Goal: Task Accomplishment & Management: Manage account settings

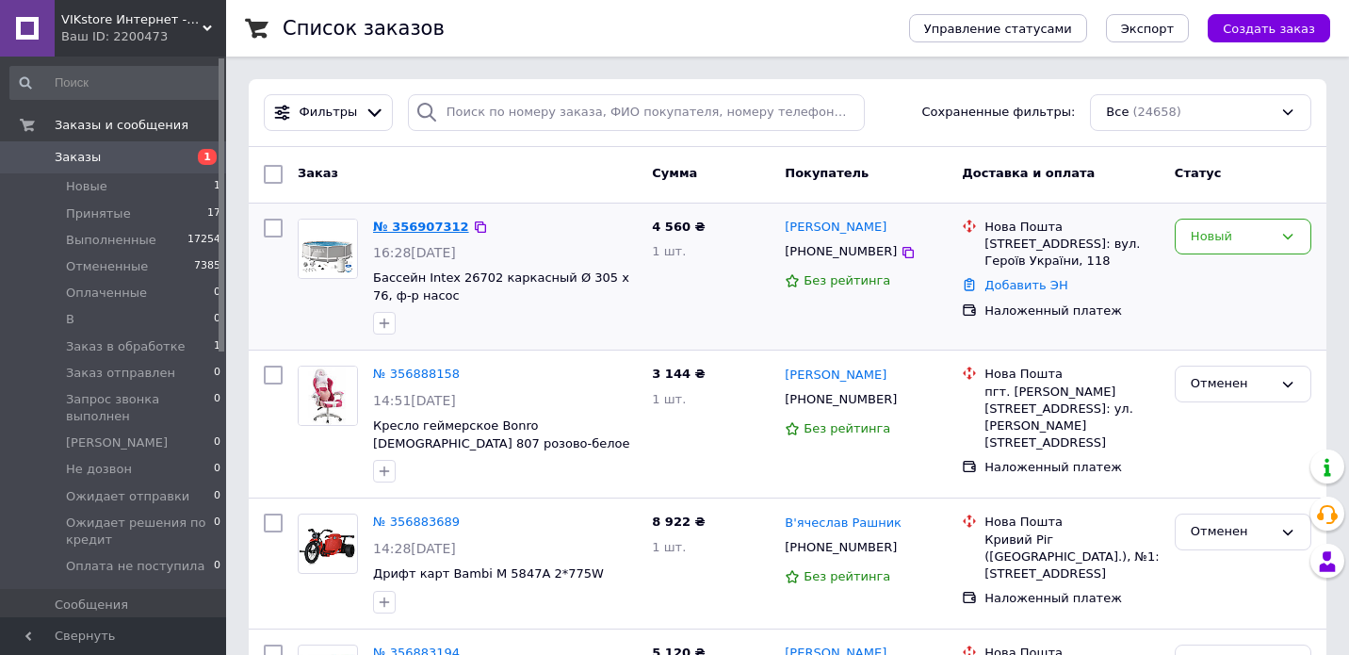
click at [422, 233] on link "№ 356907312" at bounding box center [421, 227] width 96 height 14
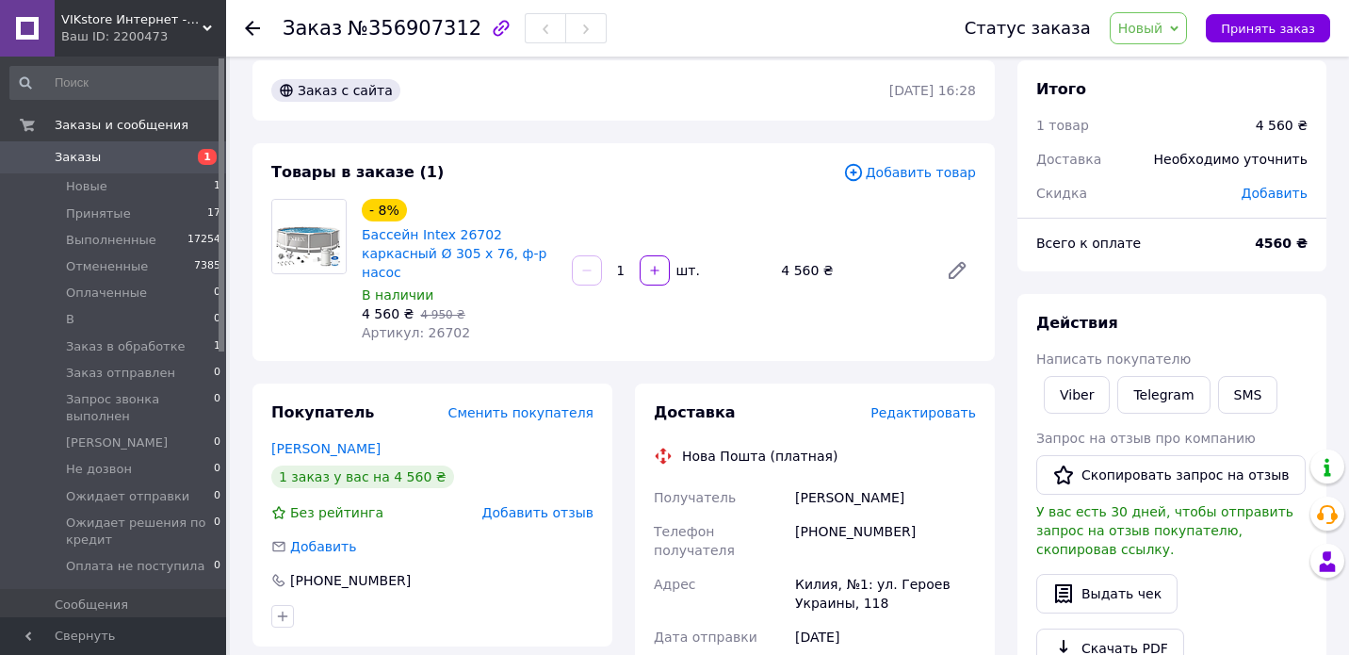
scroll to position [31, 0]
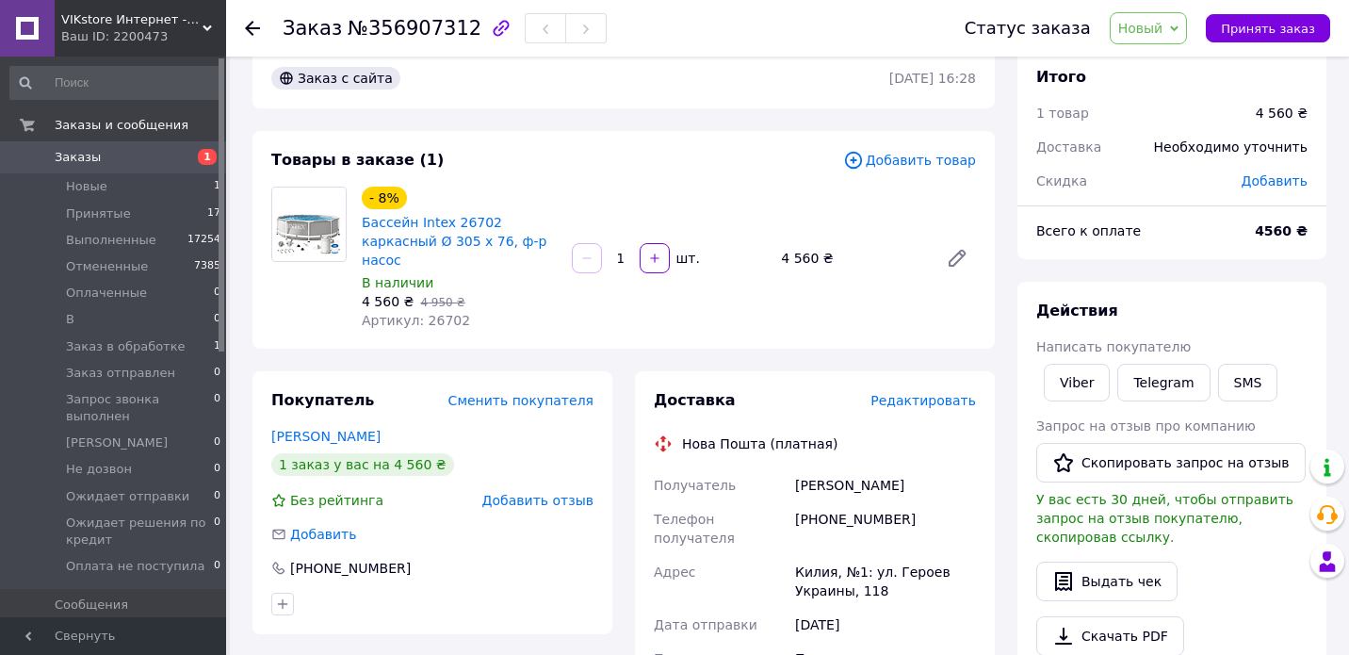
click at [814, 555] on div "Килия, №1: ул. Героев Украины, 118" at bounding box center [886, 581] width 188 height 53
copy div "Килия"
drag, startPoint x: 782, startPoint y: 258, endPoint x: 817, endPoint y: 256, distance: 34.9
click at [817, 256] on div "4 560 ₴" at bounding box center [852, 258] width 157 height 26
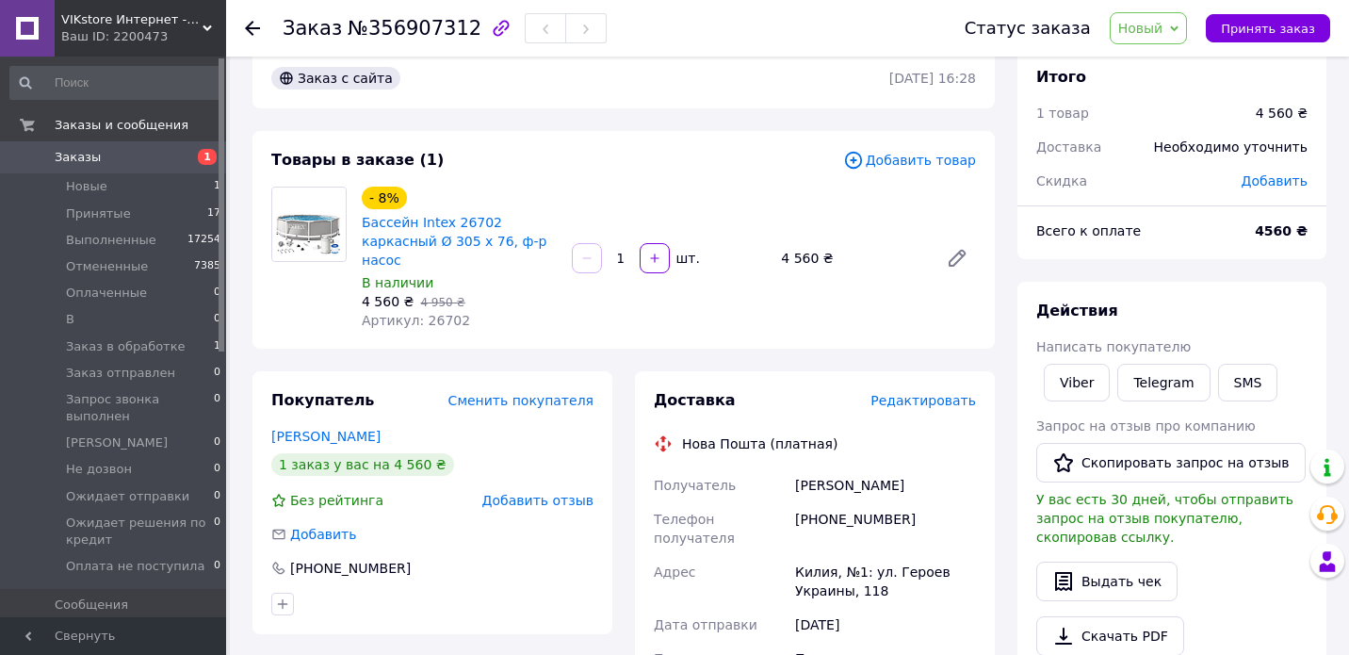
click at [775, 272] on div "- 8% Бассейн Intex 26702 каркасный Ø 305 х 76, ф-р насос В наличии 4 560 ₴   4 …" at bounding box center [668, 258] width 629 height 151
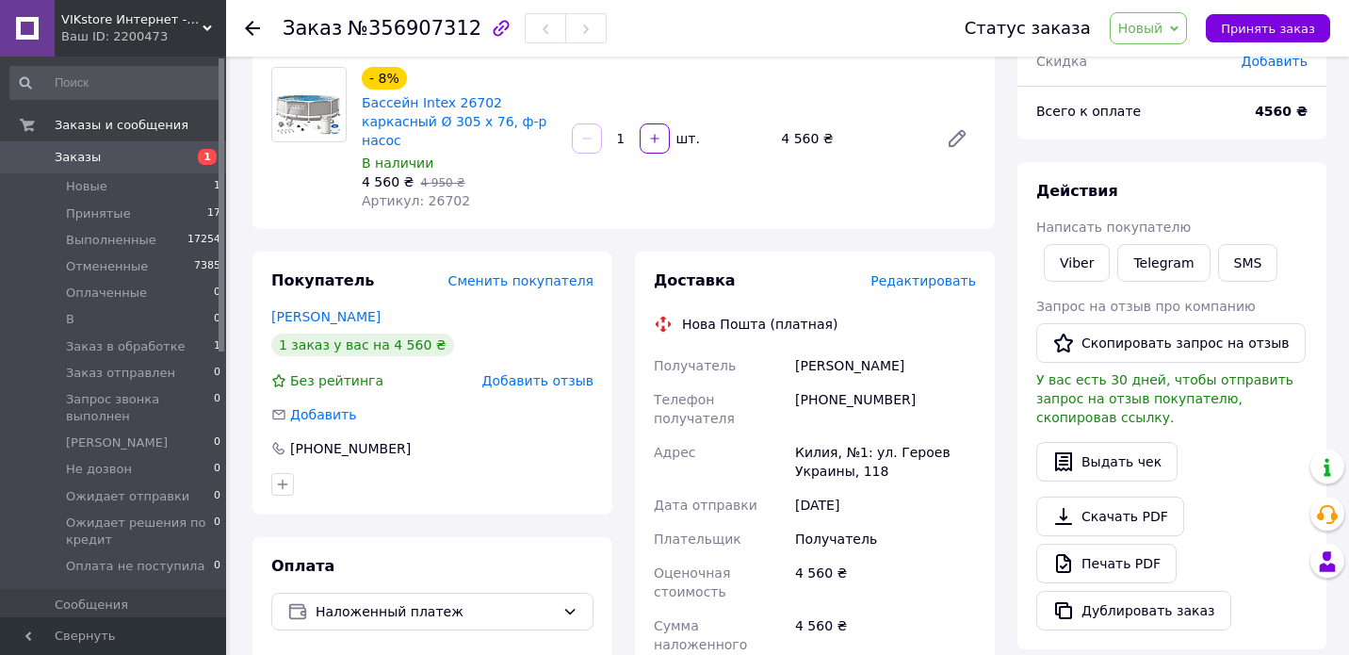
scroll to position [143, 0]
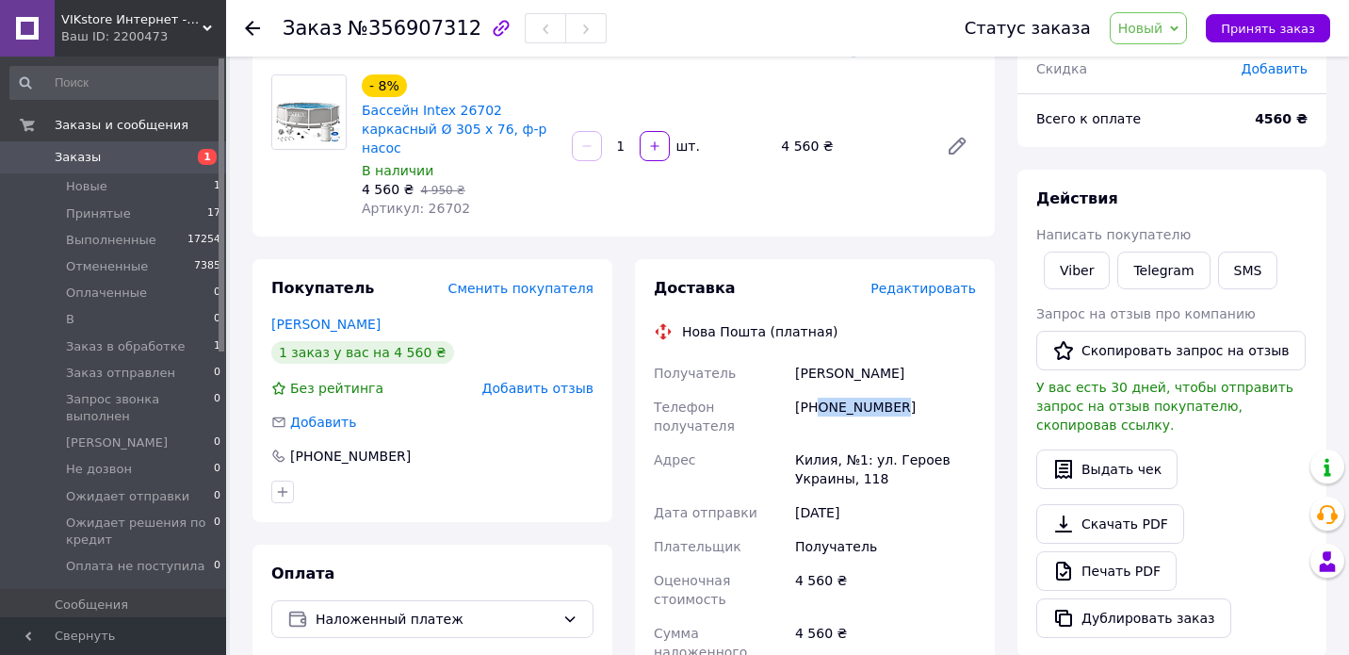
drag, startPoint x: 819, startPoint y: 408, endPoint x: 979, endPoint y: 402, distance: 160.3
click at [981, 402] on div "Доставка Редактировать Нова Пошта (платная) Получатель Нестеренко Наталья Телеф…" at bounding box center [815, 655] width 360 height 792
drag, startPoint x: 821, startPoint y: 409, endPoint x: 915, endPoint y: 412, distance: 94.3
click at [915, 412] on div "[PHONE_NUMBER]" at bounding box center [886, 416] width 188 height 53
click at [1161, 32] on span "Новый" at bounding box center [1141, 28] width 45 height 15
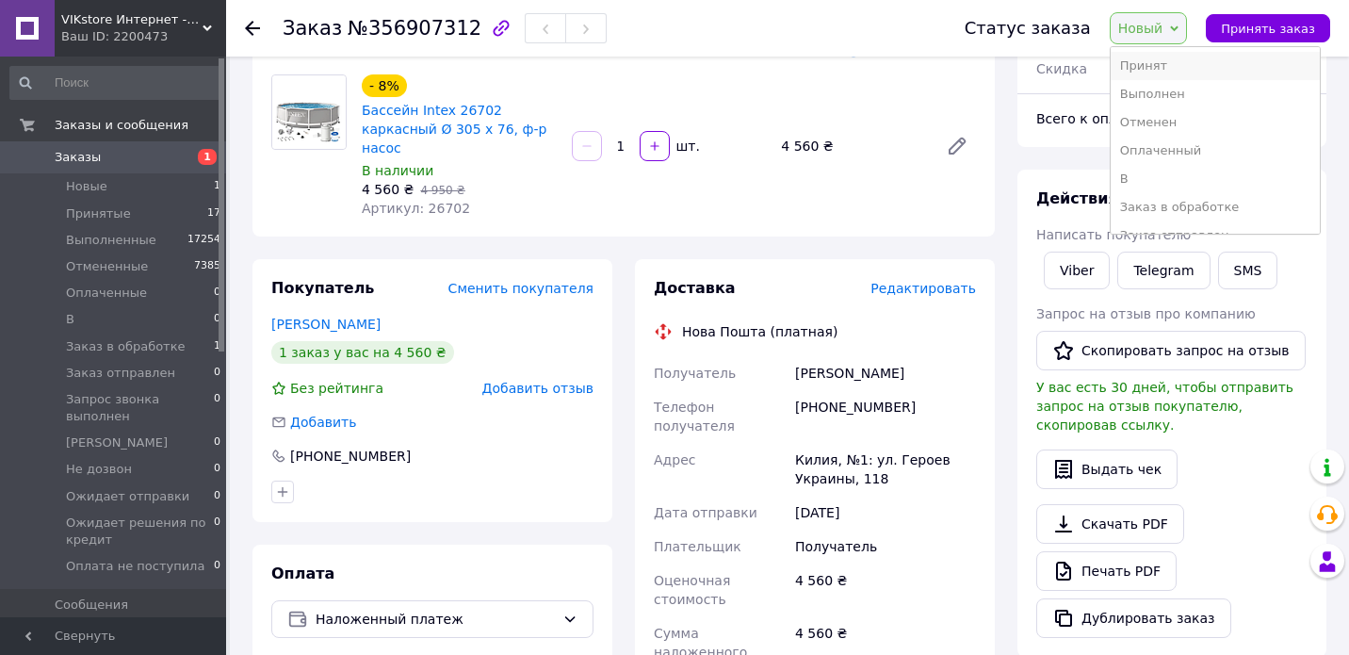
click at [1166, 65] on li "Принят" at bounding box center [1215, 66] width 209 height 28
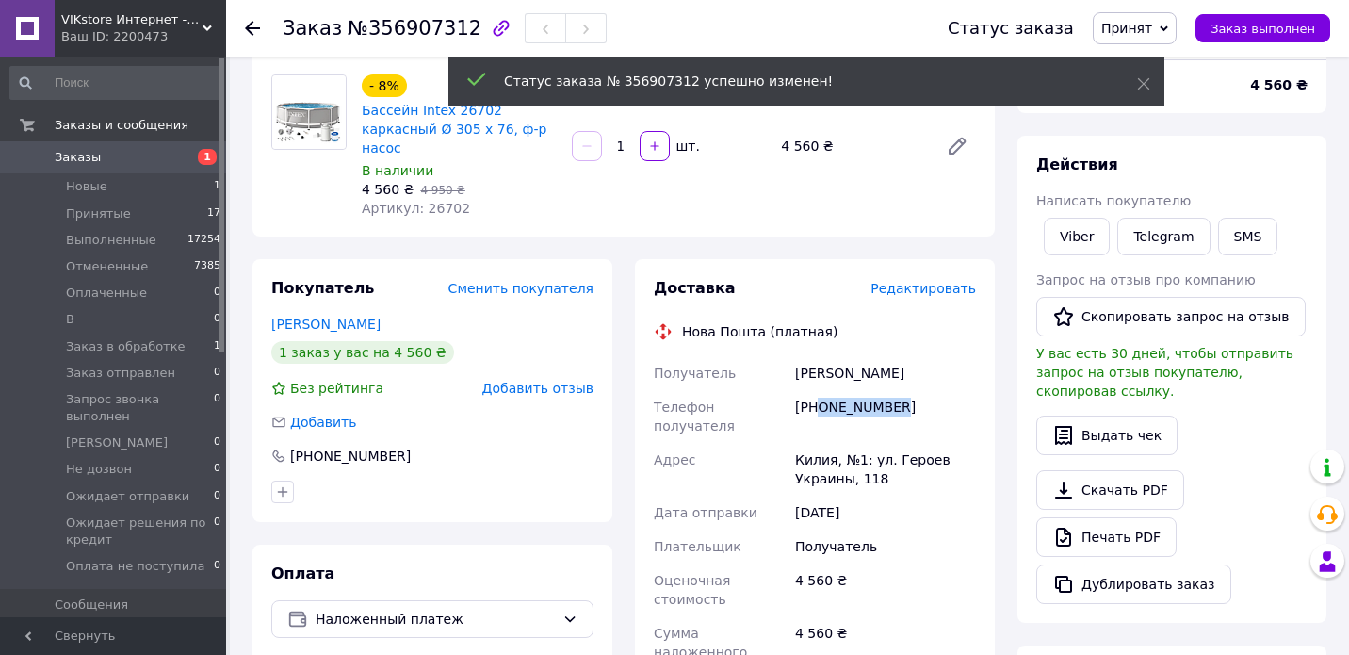
drag, startPoint x: 821, startPoint y: 408, endPoint x: 943, endPoint y: 411, distance: 122.5
click at [944, 411] on div "[PHONE_NUMBER]" at bounding box center [886, 416] width 188 height 53
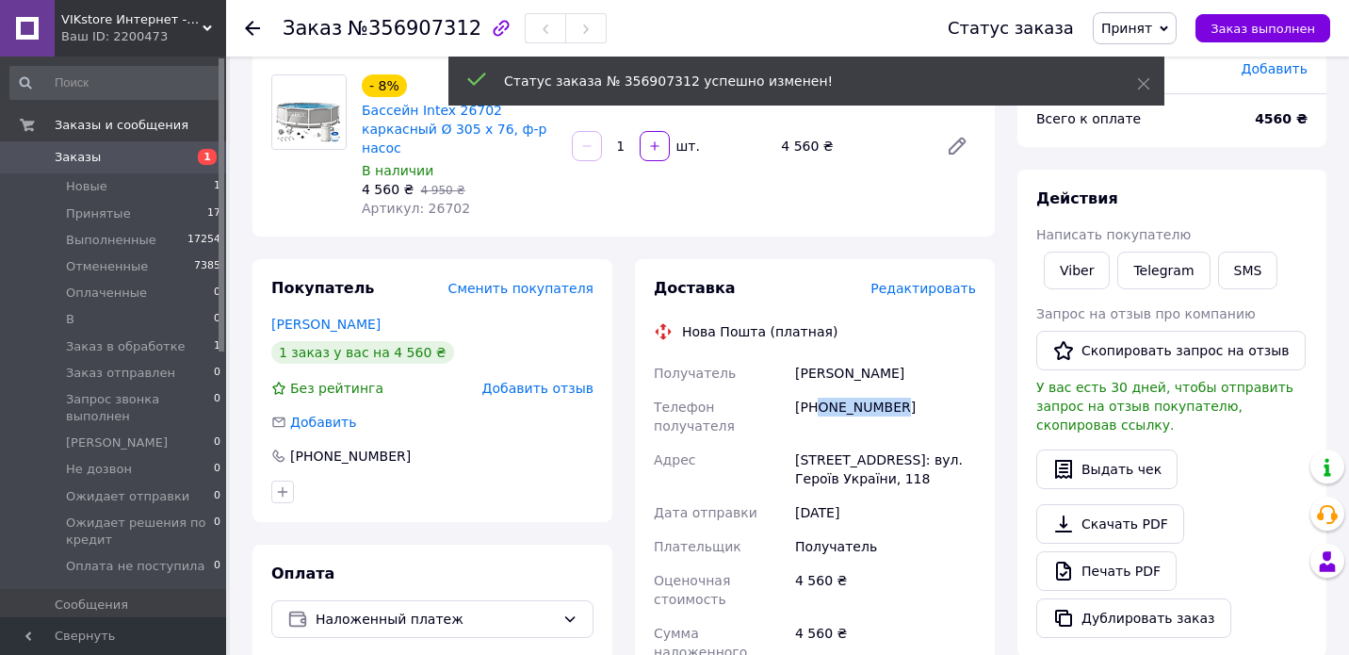
copy div "0976996299"
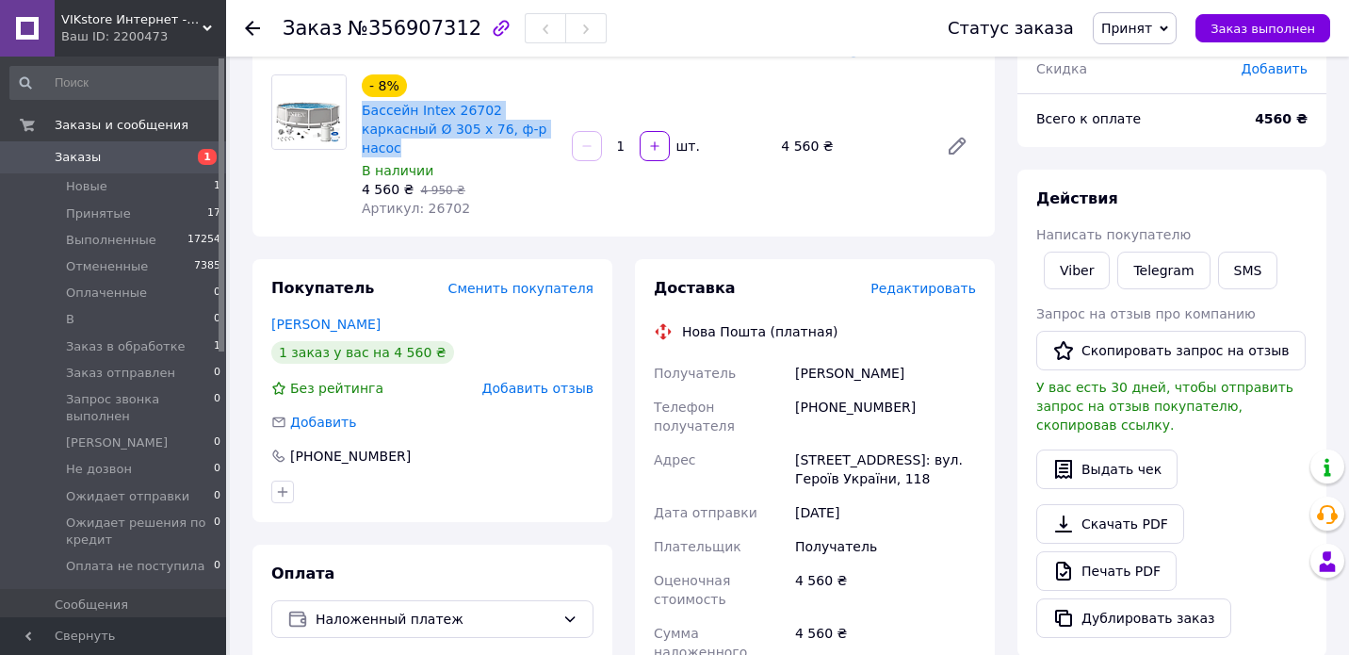
drag, startPoint x: 362, startPoint y: 110, endPoint x: 433, endPoint y: 141, distance: 77.2
copy link "Бассейн Intex 26702 каркасный Ø 305 х 76, ф-р насос"
drag, startPoint x: 824, startPoint y: 405, endPoint x: 945, endPoint y: 404, distance: 121.6
click at [945, 404] on div "[PHONE_NUMBER]" at bounding box center [886, 416] width 188 height 53
copy div "0976996299"
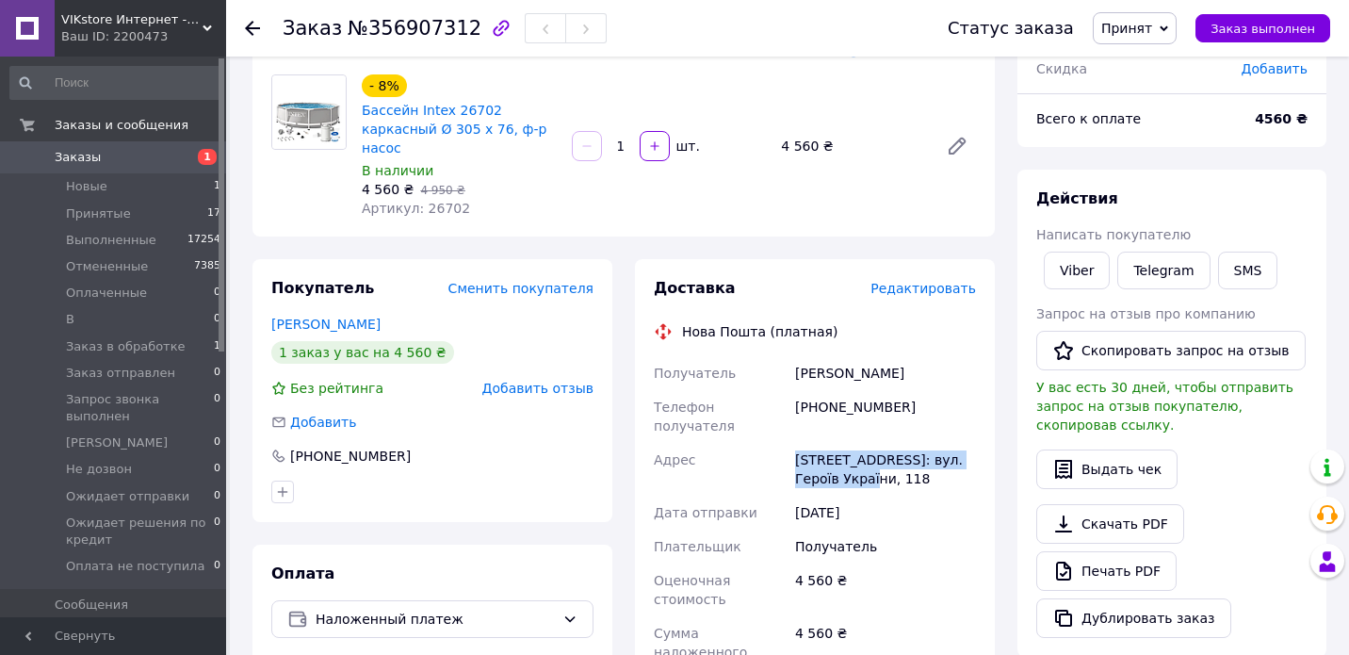
drag, startPoint x: 795, startPoint y: 444, endPoint x: 885, endPoint y: 464, distance: 91.7
click at [886, 464] on div "[STREET_ADDRESS]: вул. Героїв України, 118" at bounding box center [886, 469] width 188 height 53
copy div "[STREET_ADDRESS]: вул. Героїв України, 118"
drag, startPoint x: 796, startPoint y: 373, endPoint x: 956, endPoint y: 371, distance: 160.2
click at [958, 371] on div "Нестеренко Наталья" at bounding box center [886, 373] width 188 height 34
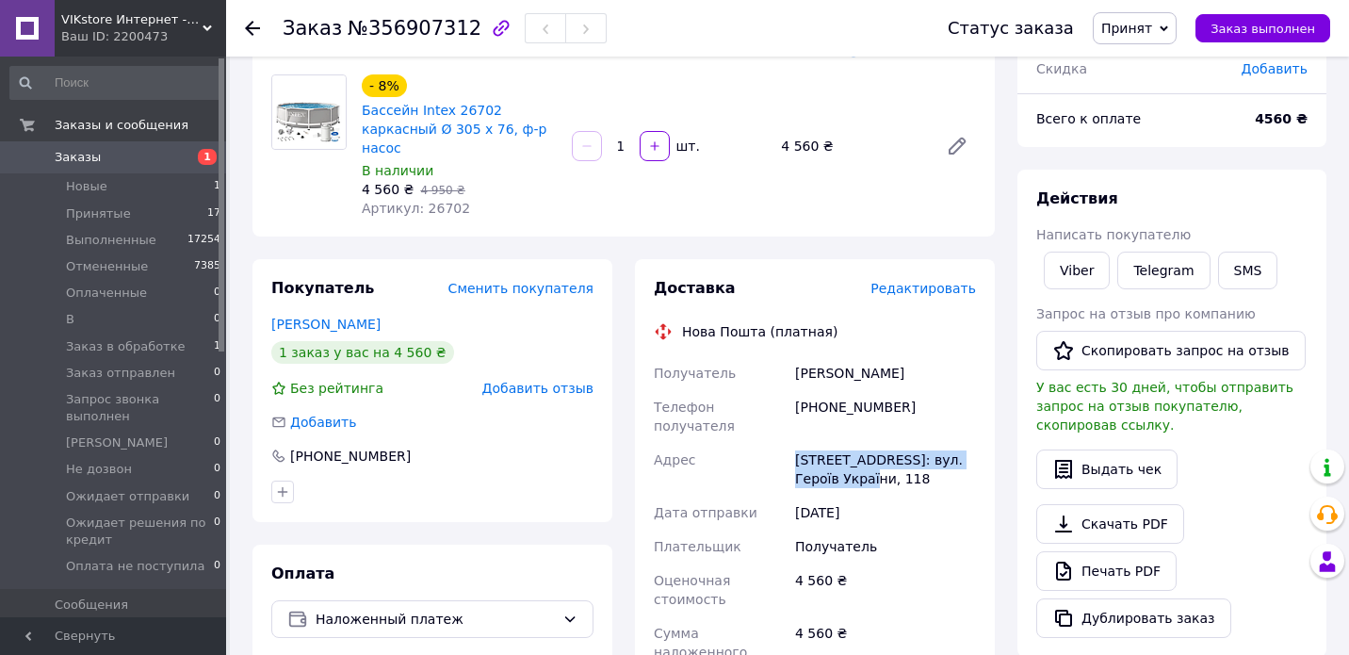
copy div "Нестеренко Наталья"
click at [83, 153] on span "Заказы" at bounding box center [78, 157] width 46 height 17
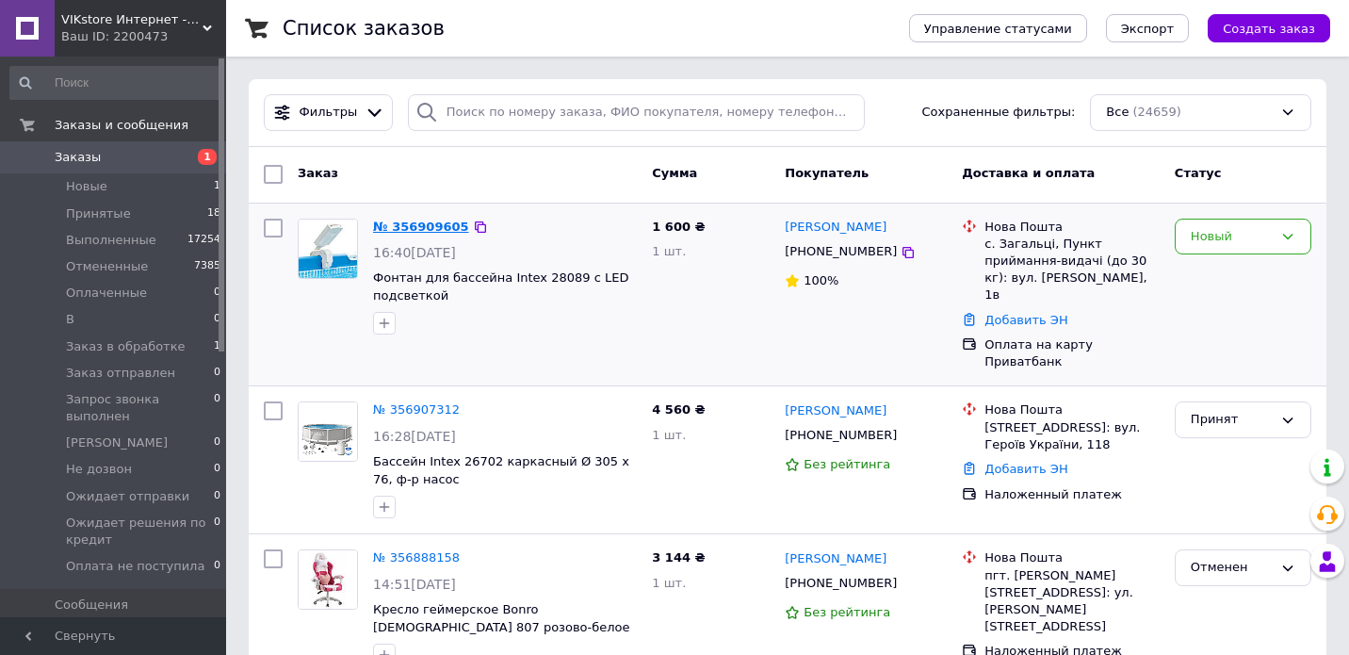
click at [420, 225] on link "№ 356909605" at bounding box center [421, 227] width 96 height 14
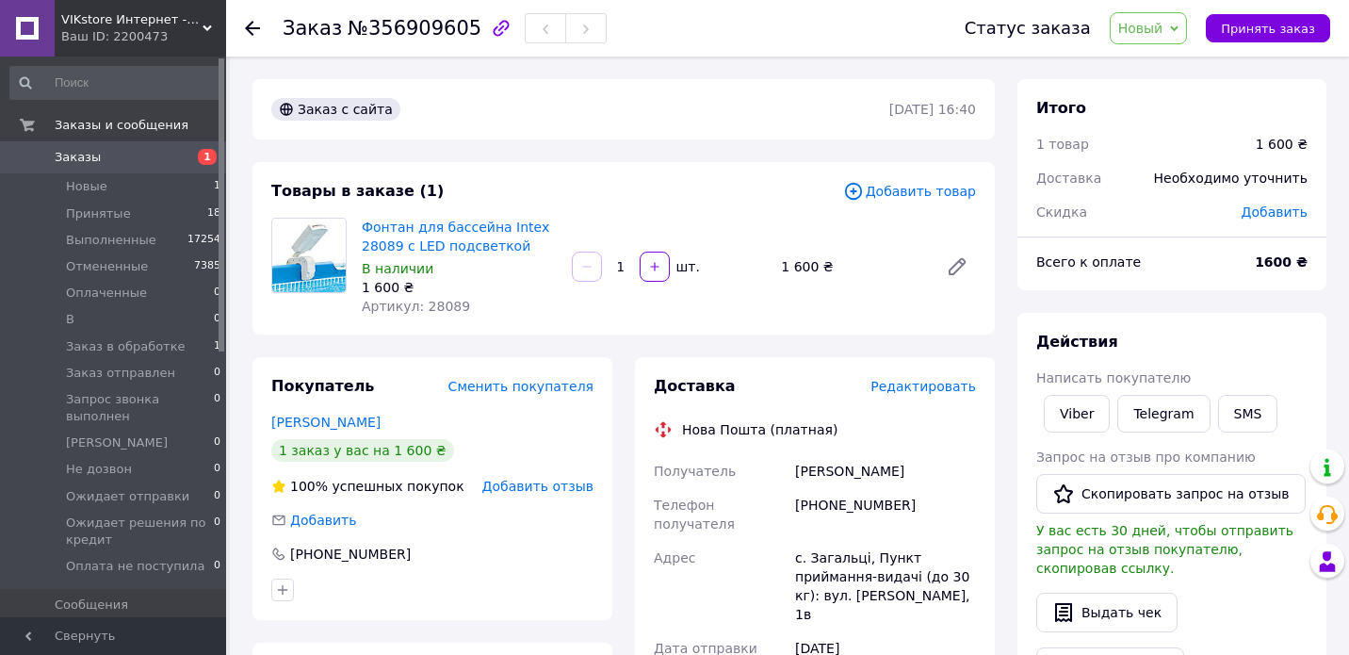
click at [444, 304] on span "Артикул: 28089" at bounding box center [416, 306] width 108 height 15
copy span "28089"
drag, startPoint x: 501, startPoint y: 225, endPoint x: 401, endPoint y: 245, distance: 101.8
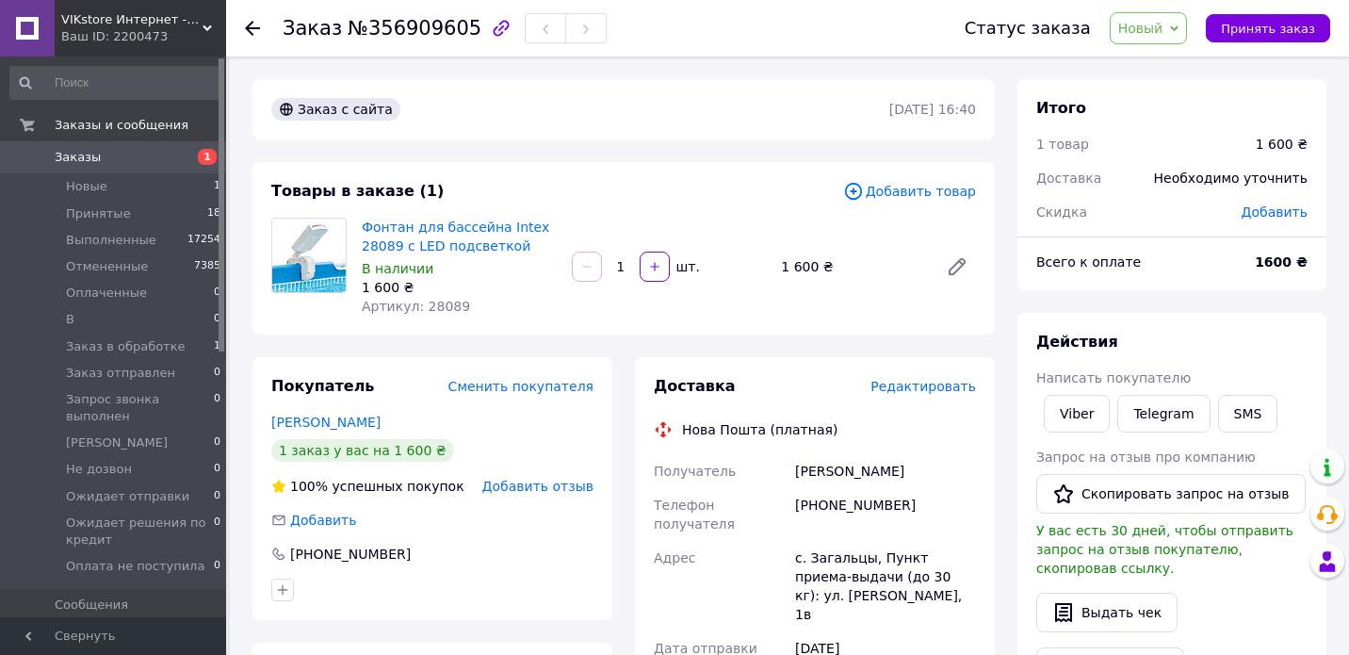
click at [447, 308] on span "Артикул: 28089" at bounding box center [416, 306] width 108 height 15
copy span "28089"
click at [67, 157] on span "Заказы" at bounding box center [78, 157] width 46 height 17
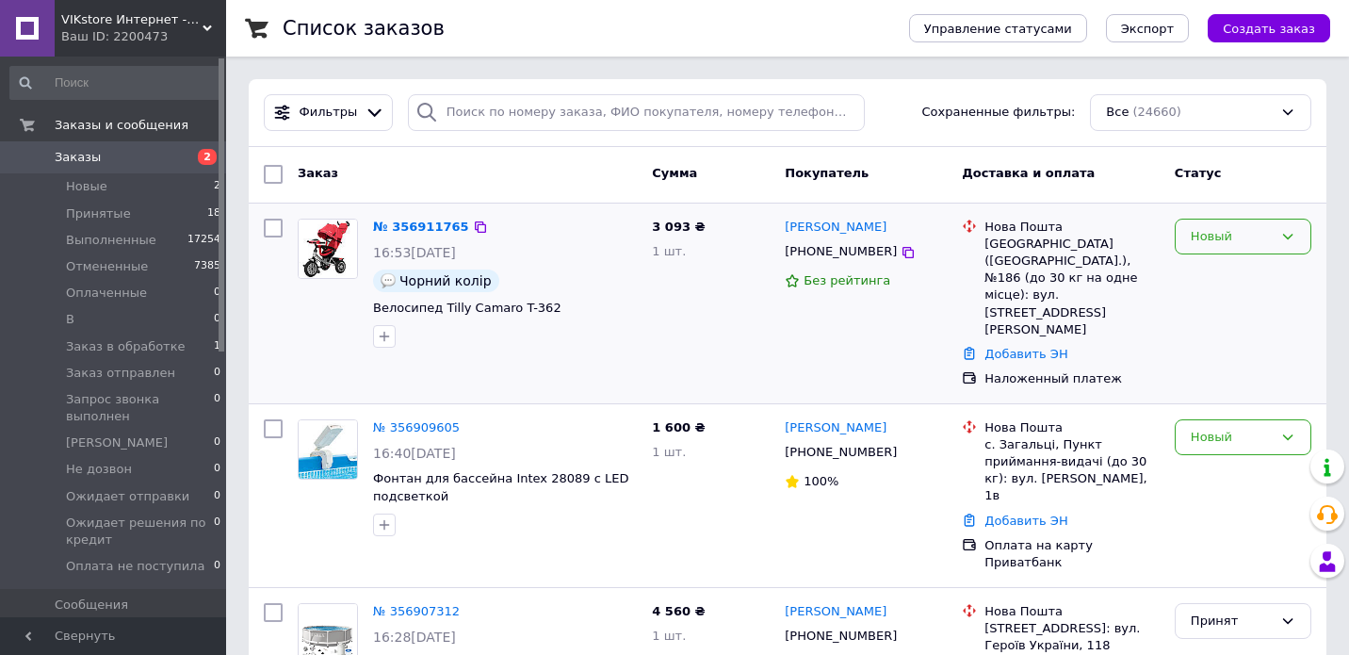
click at [1233, 243] on div "Новый" at bounding box center [1232, 237] width 82 height 20
click at [913, 171] on div "Покупатель" at bounding box center [865, 174] width 177 height 34
click at [1219, 231] on div "Новый" at bounding box center [1232, 237] width 82 height 20
click at [1224, 344] on li "Отменен" at bounding box center [1243, 344] width 135 height 35
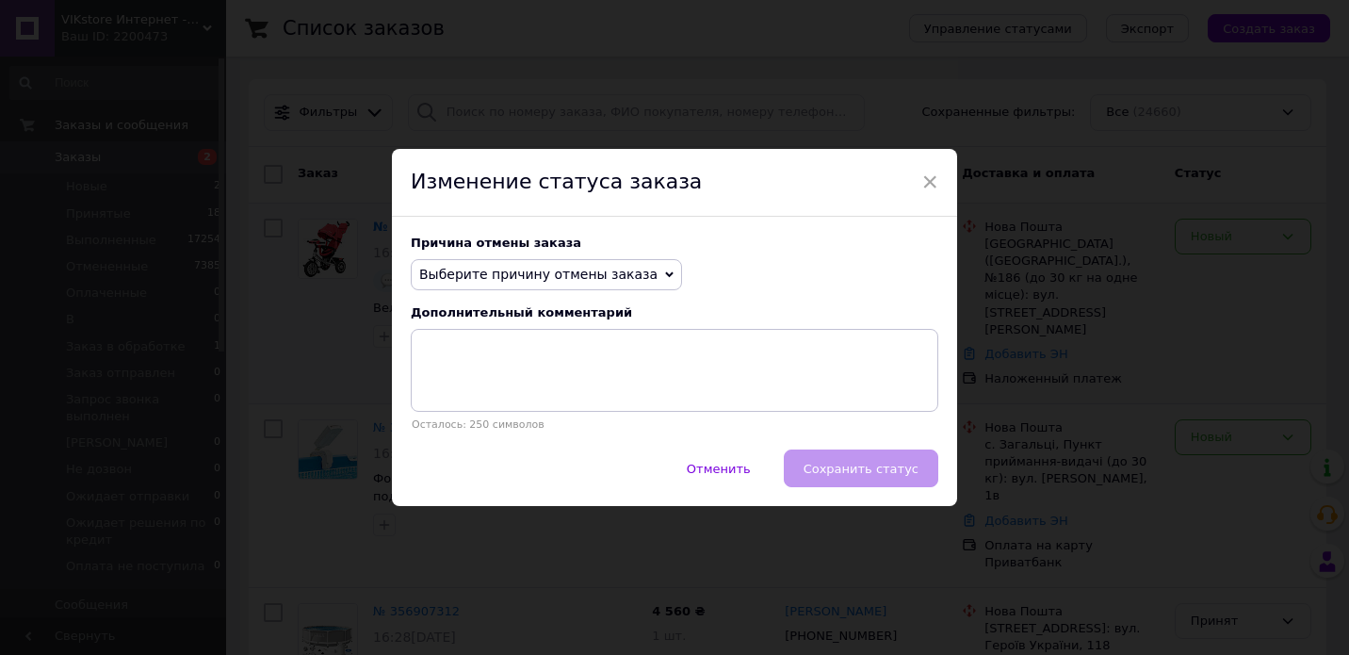
drag, startPoint x: 612, startPoint y: 282, endPoint x: 596, endPoint y: 290, distance: 18.1
click at [611, 282] on span "Выберите причину отмены заказа" at bounding box center [538, 274] width 238 height 15
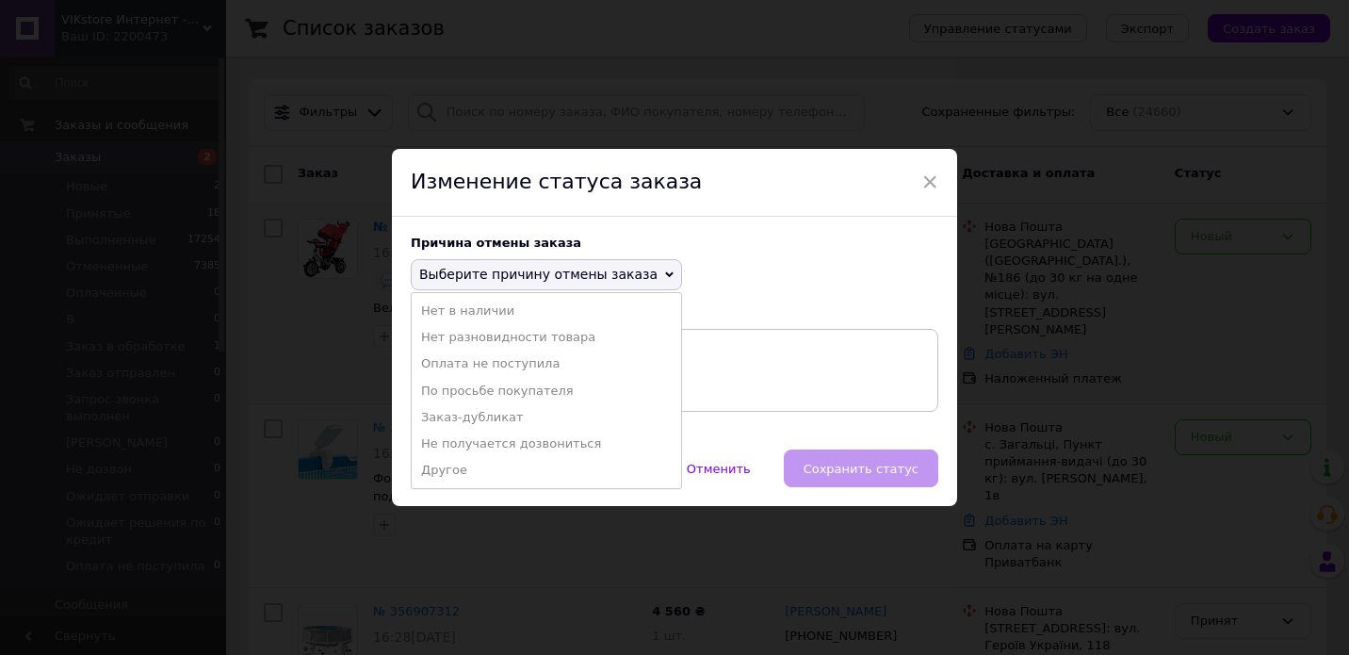
click at [555, 338] on li "Нет разновидности товара" at bounding box center [546, 337] width 269 height 26
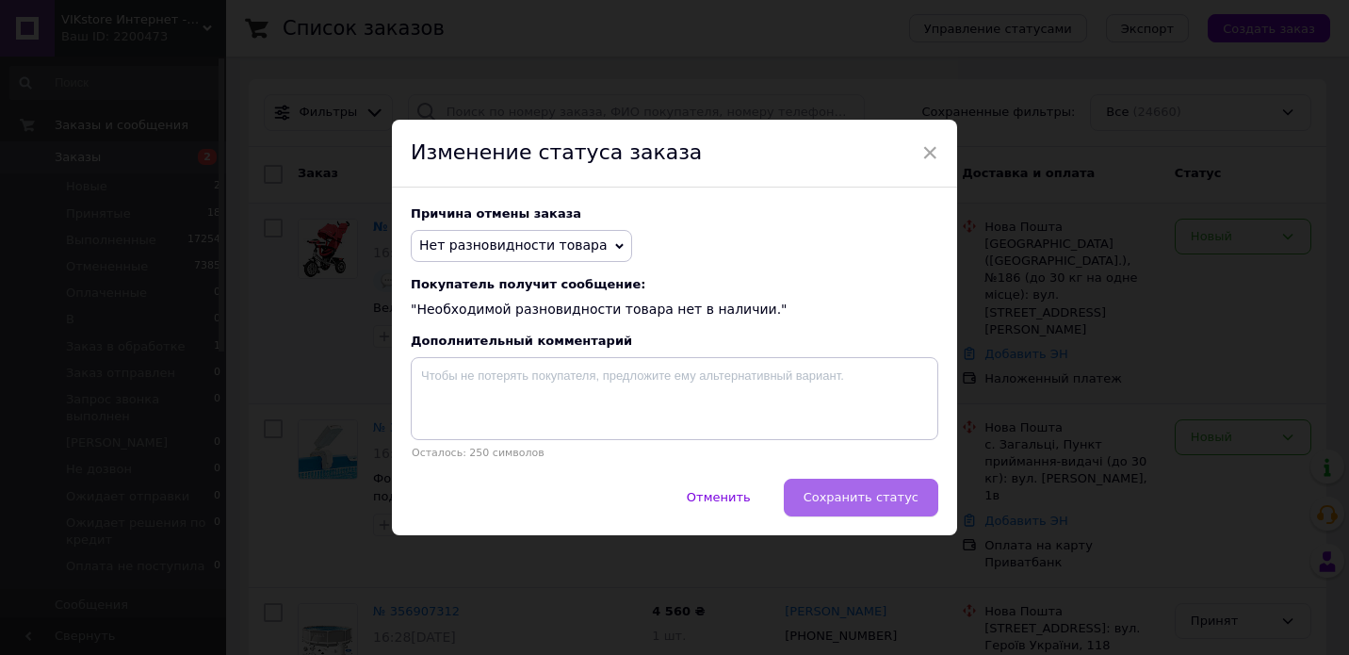
click at [855, 503] on span "Сохранить статус" at bounding box center [861, 497] width 115 height 14
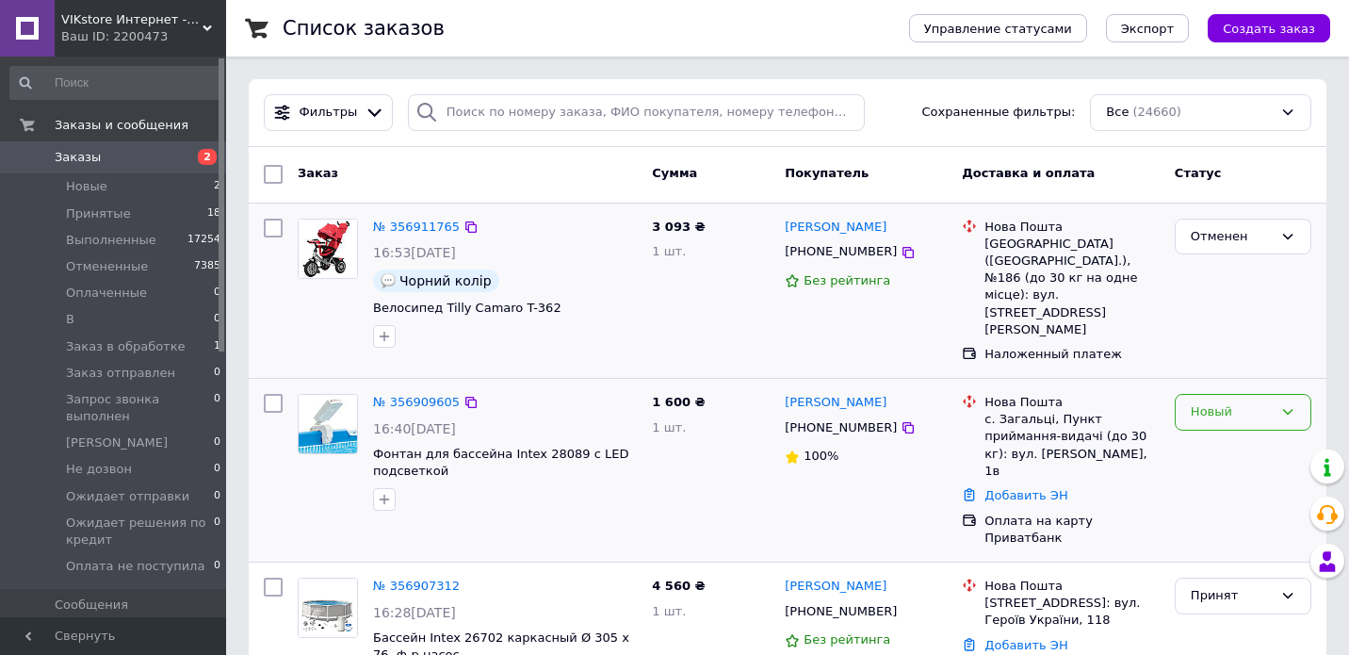
click at [1217, 402] on div "Новый" at bounding box center [1232, 412] width 82 height 20
click at [1214, 511] on li "Отменен" at bounding box center [1243, 520] width 135 height 35
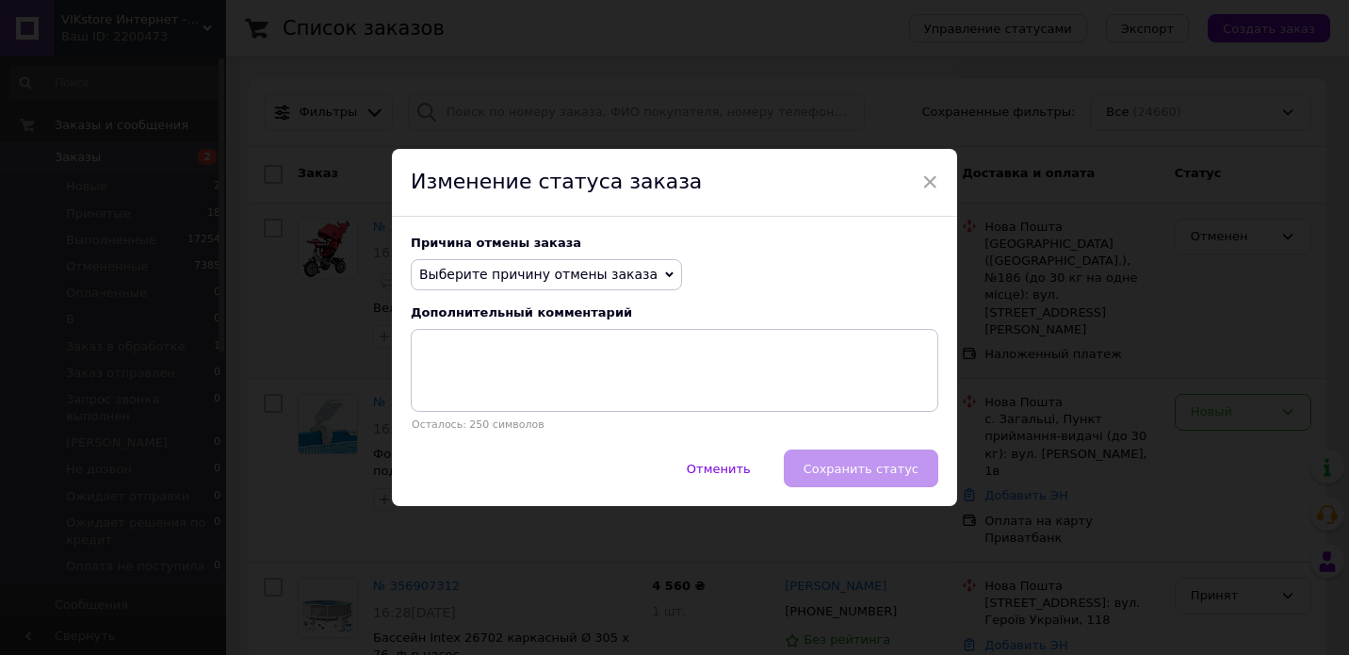
click at [574, 271] on span "Выберите причину отмены заказа" at bounding box center [538, 274] width 238 height 15
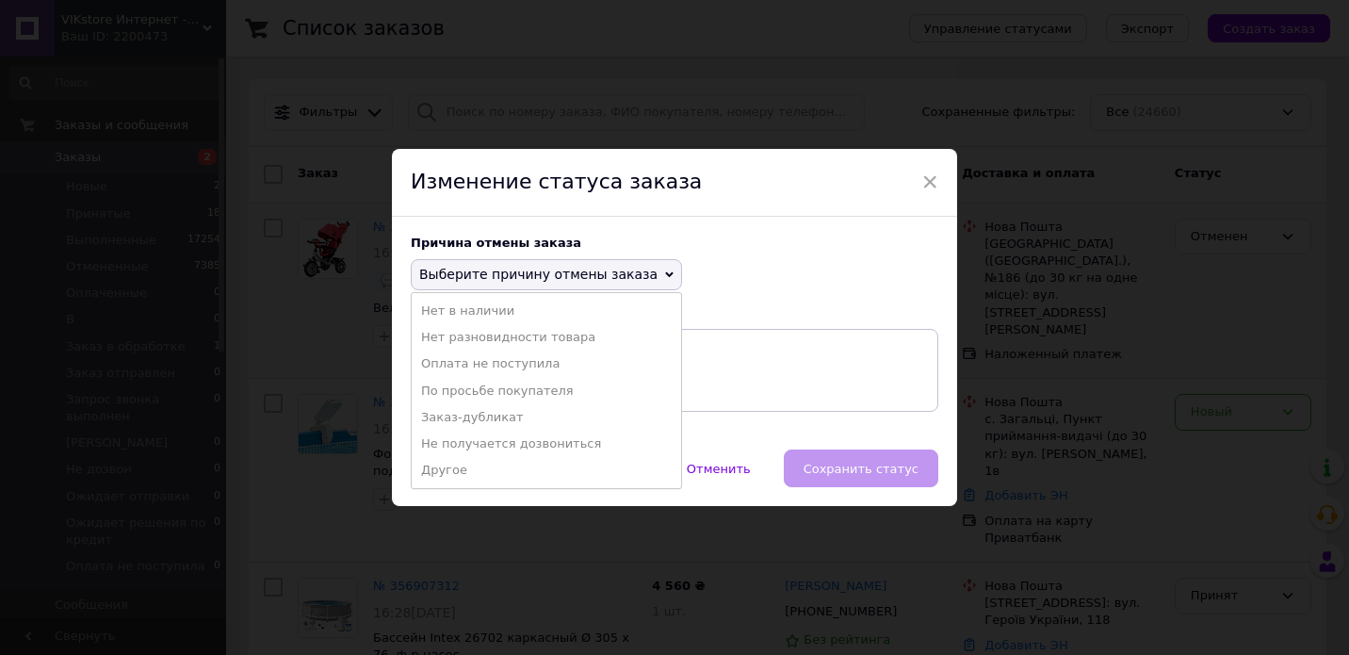
click at [502, 335] on li "Нет разновидности товара" at bounding box center [546, 337] width 269 height 26
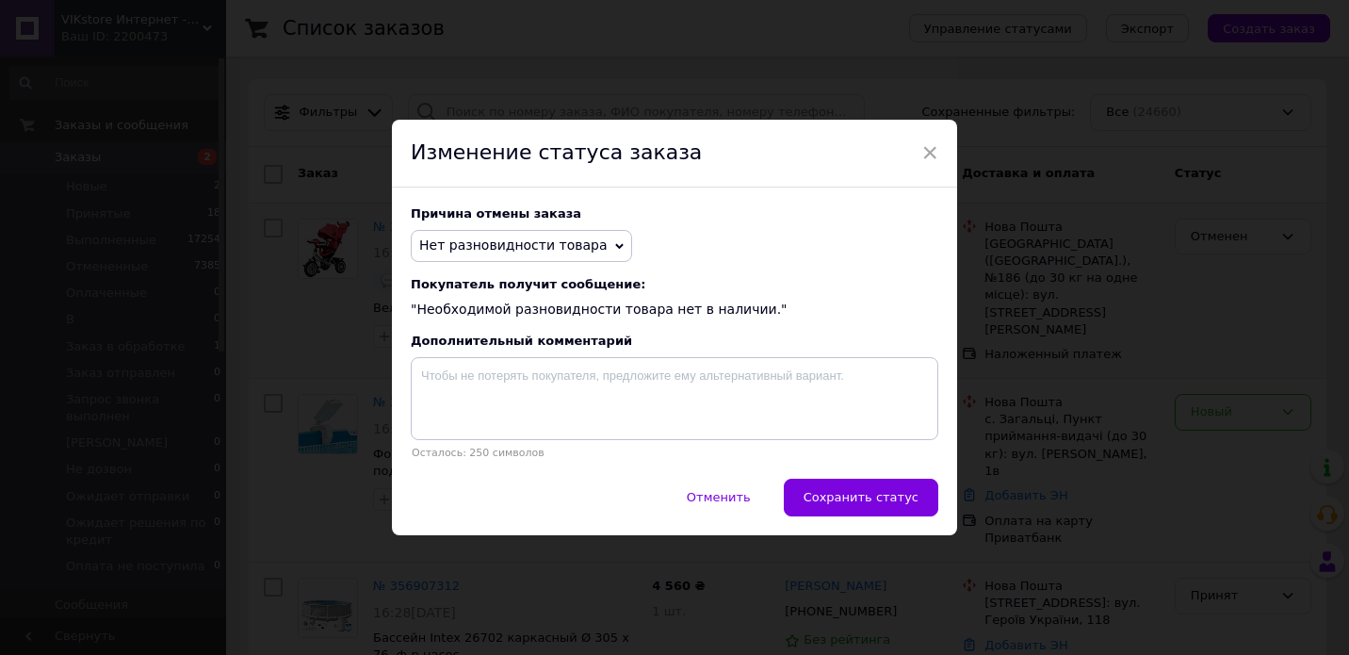
click at [904, 515] on div "Отменить   Сохранить статус" at bounding box center [674, 507] width 565 height 57
click at [905, 502] on span "Сохранить статус" at bounding box center [861, 497] width 115 height 14
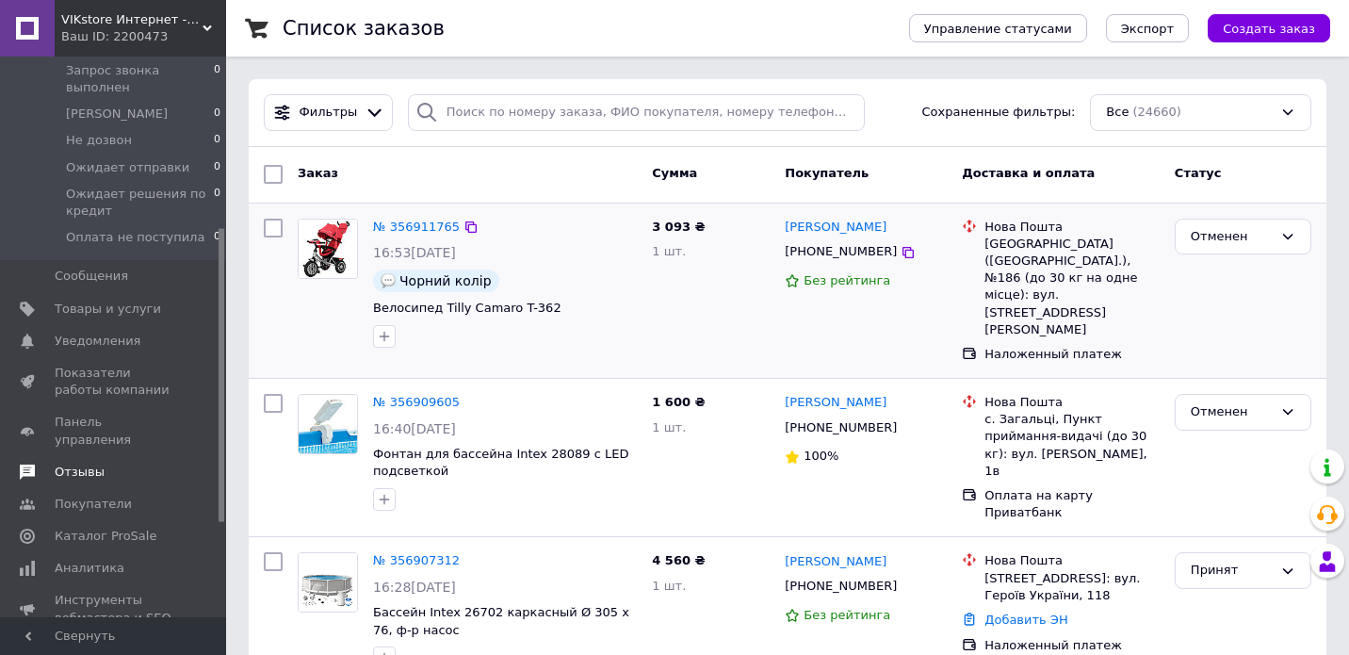
scroll to position [209, 0]
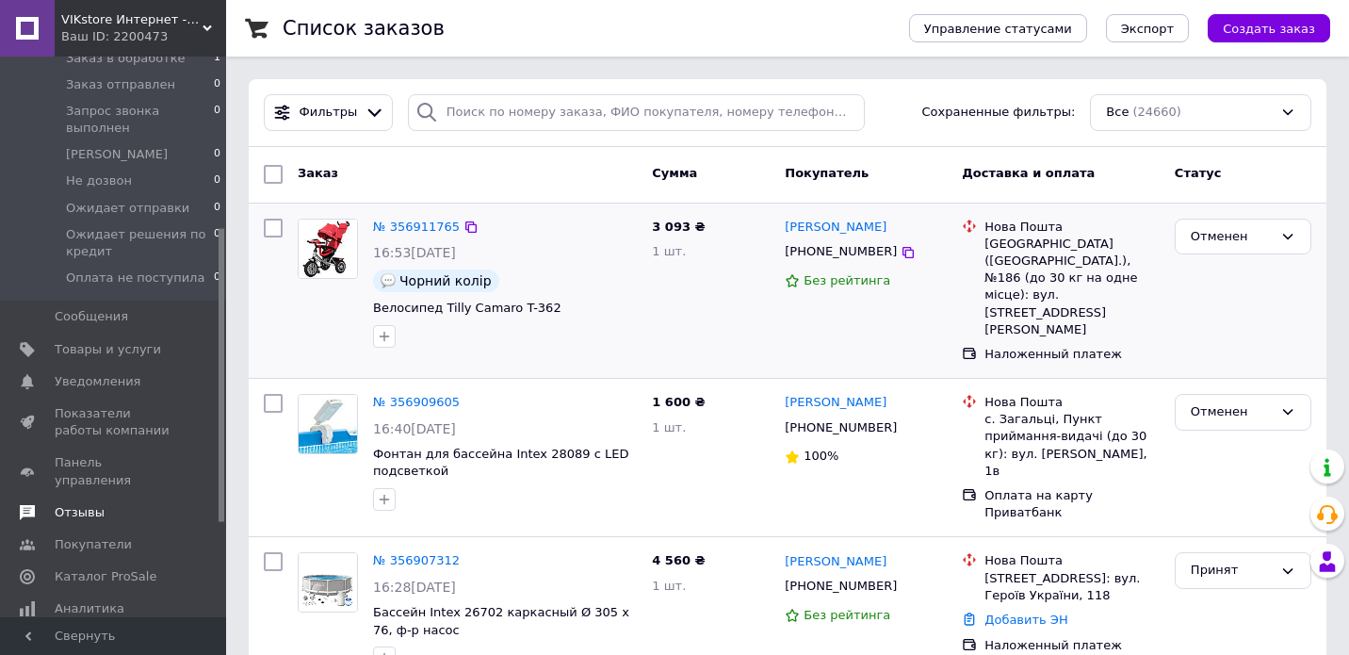
click at [94, 497] on link "Отзывы" at bounding box center [116, 513] width 232 height 32
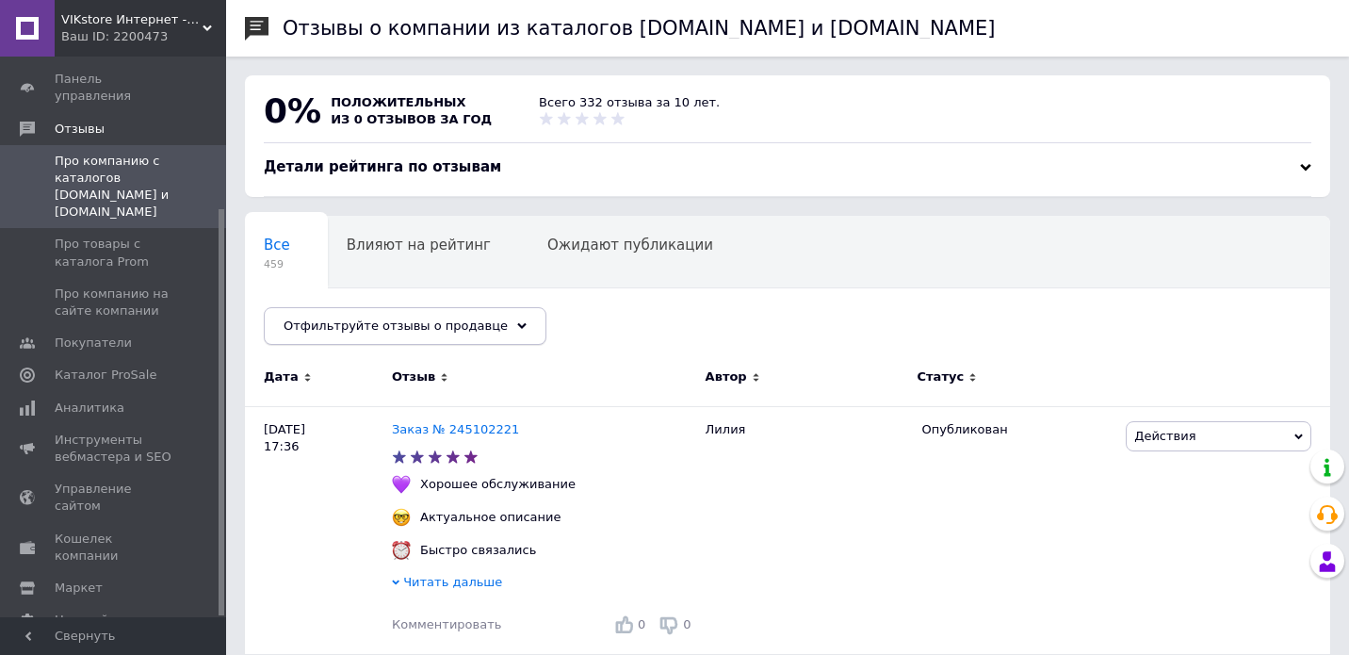
click at [443, 321] on span "Отфильтруйте отзывы о продавце" at bounding box center [396, 325] width 224 height 14
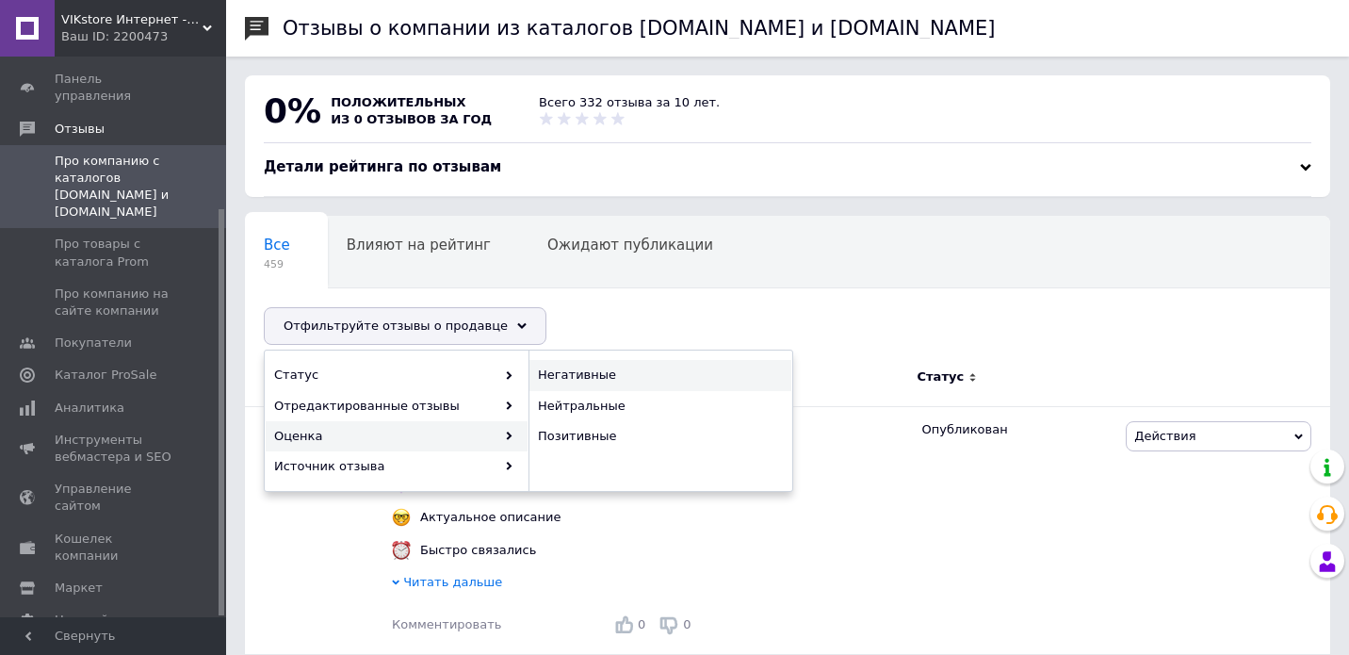
click at [575, 378] on span "Негативные" at bounding box center [658, 375] width 240 height 17
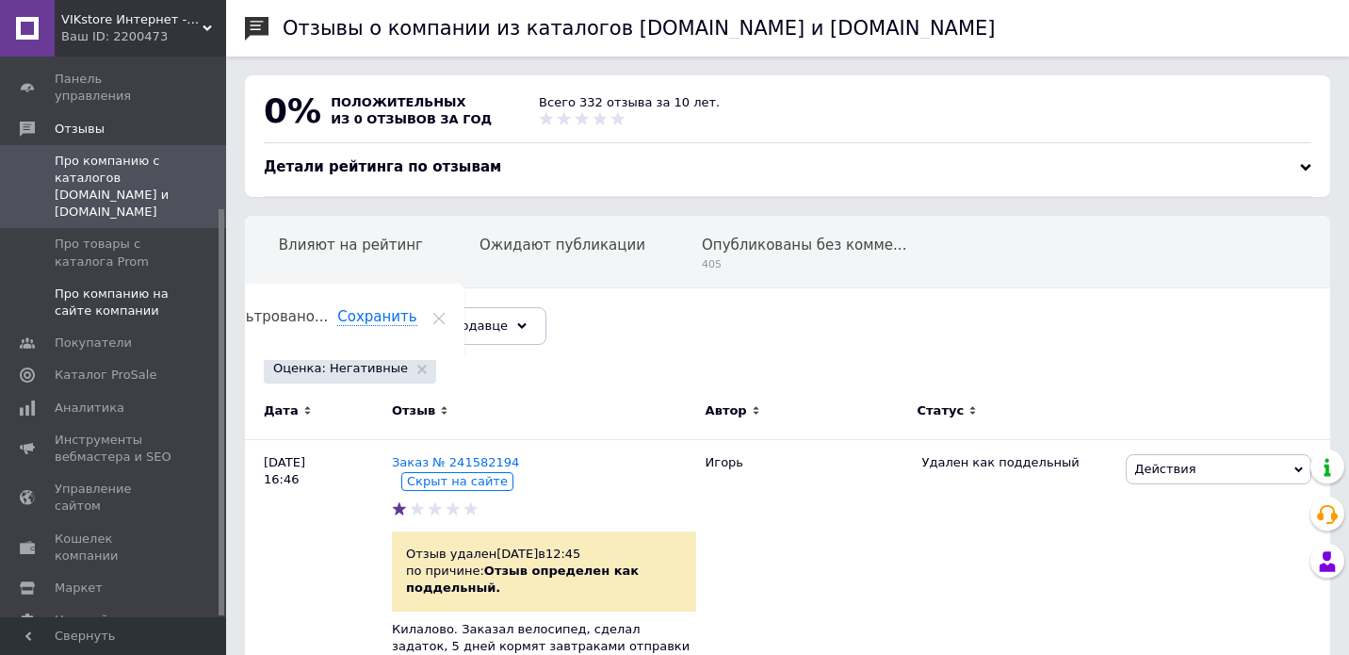
click at [123, 286] on span "Про компанию на сайте компании" at bounding box center [115, 303] width 120 height 34
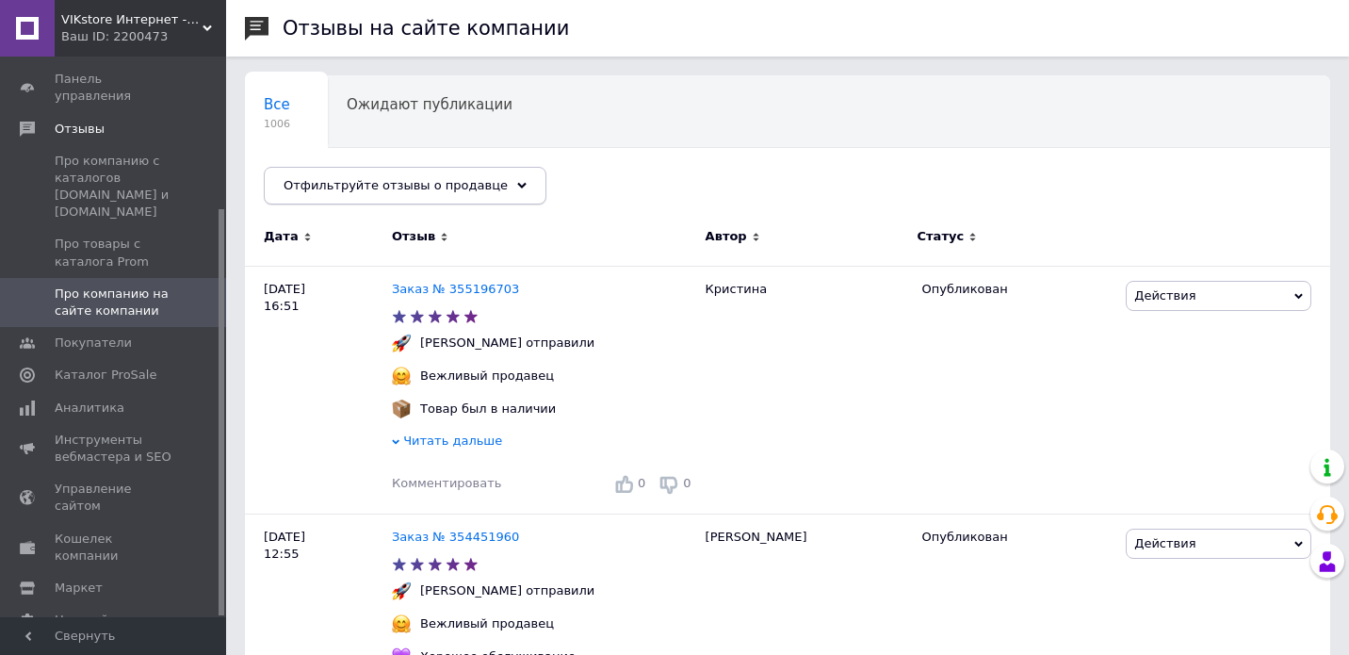
click at [493, 179] on div "Отфильтруйте отзывы о продавце" at bounding box center [405, 186] width 283 height 38
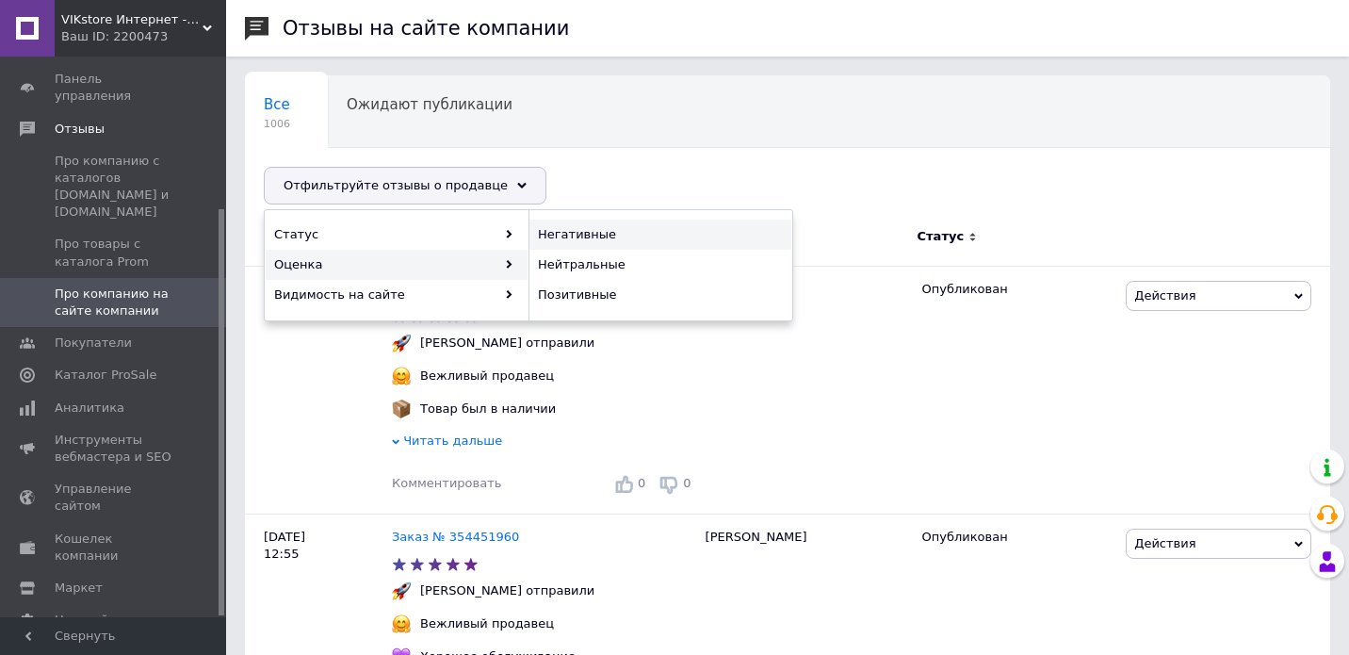
click at [603, 236] on span "Негативные" at bounding box center [658, 234] width 240 height 17
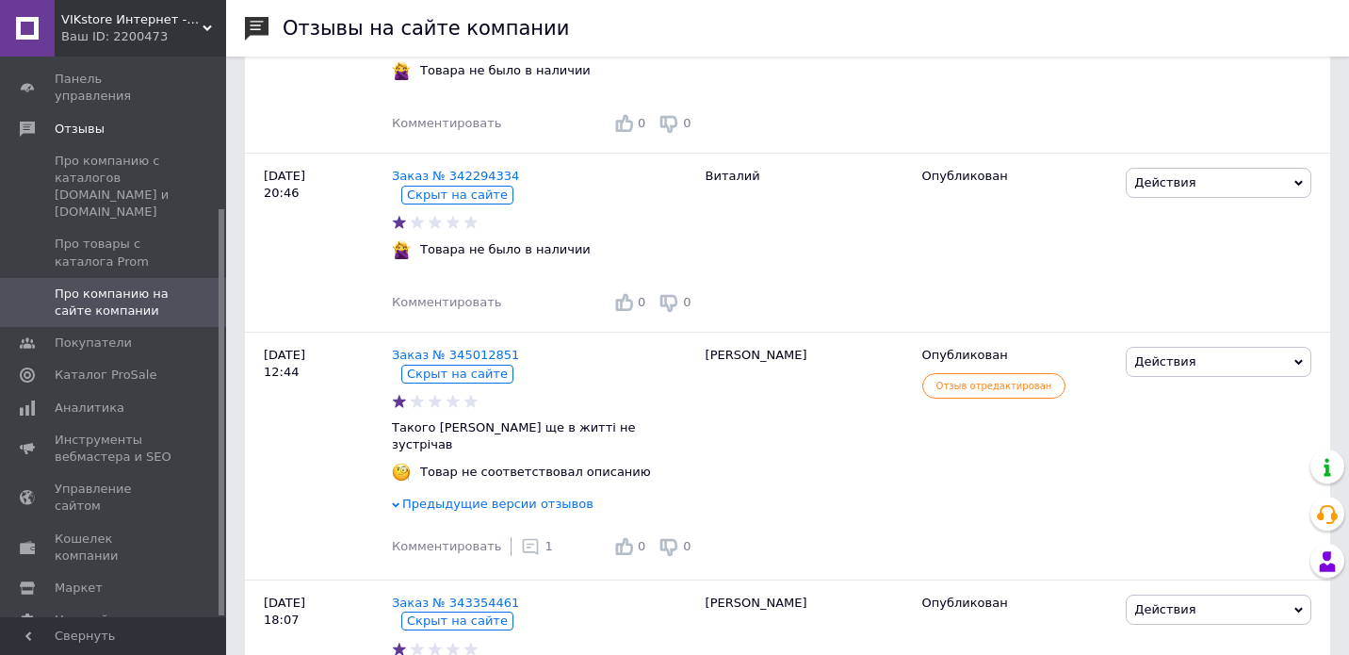
scroll to position [1459, 0]
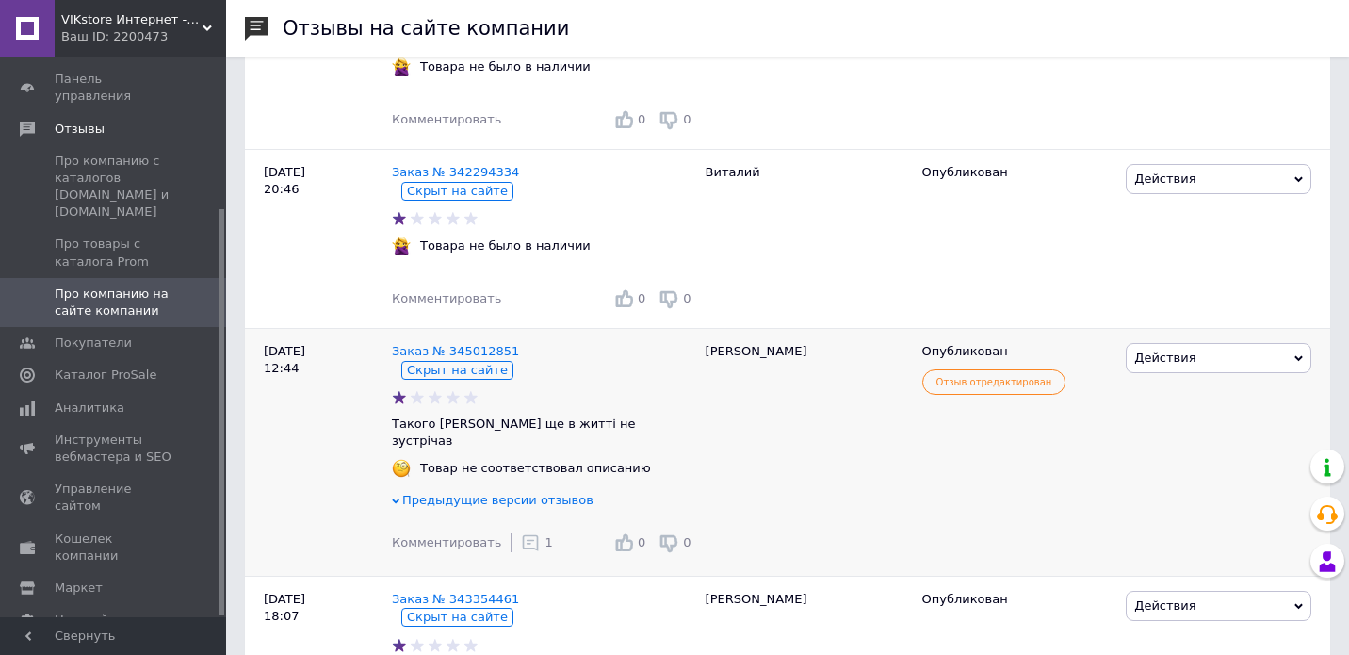
click at [556, 493] on span "Предыдущие версии отзывов" at bounding box center [497, 500] width 191 height 14
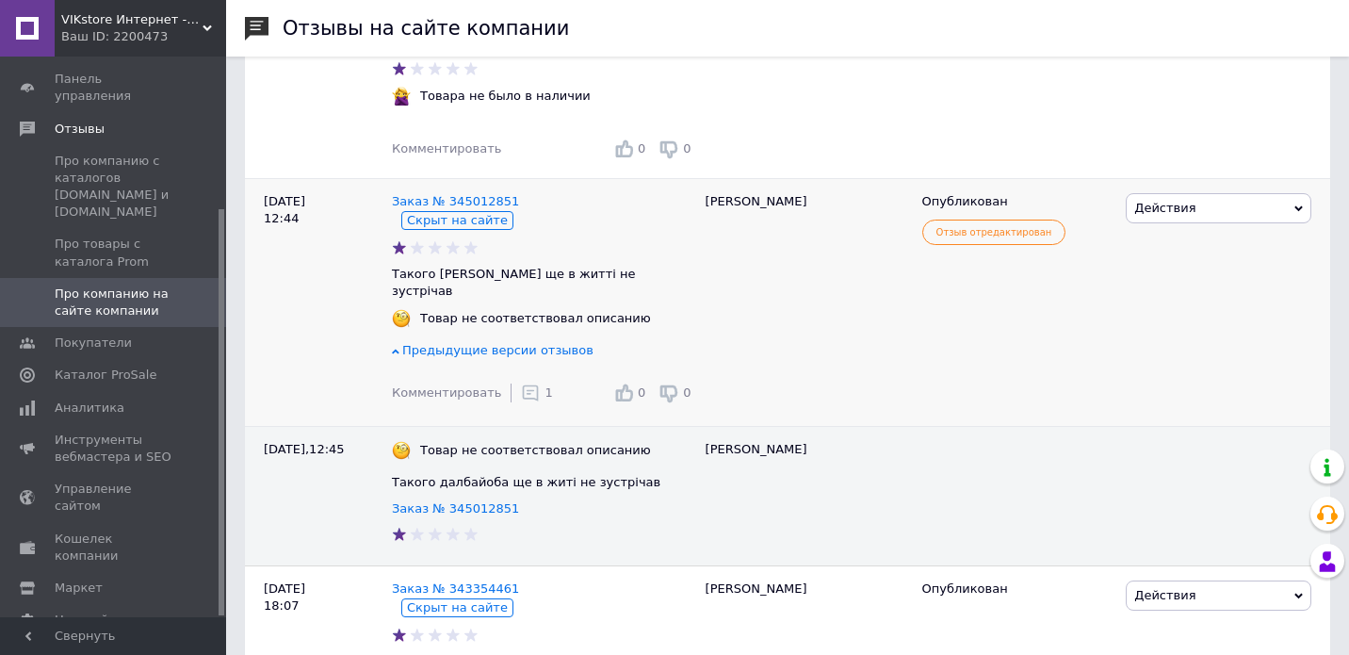
scroll to position [1609, 0]
click at [1232, 199] on span "Действия" at bounding box center [1219, 207] width 186 height 30
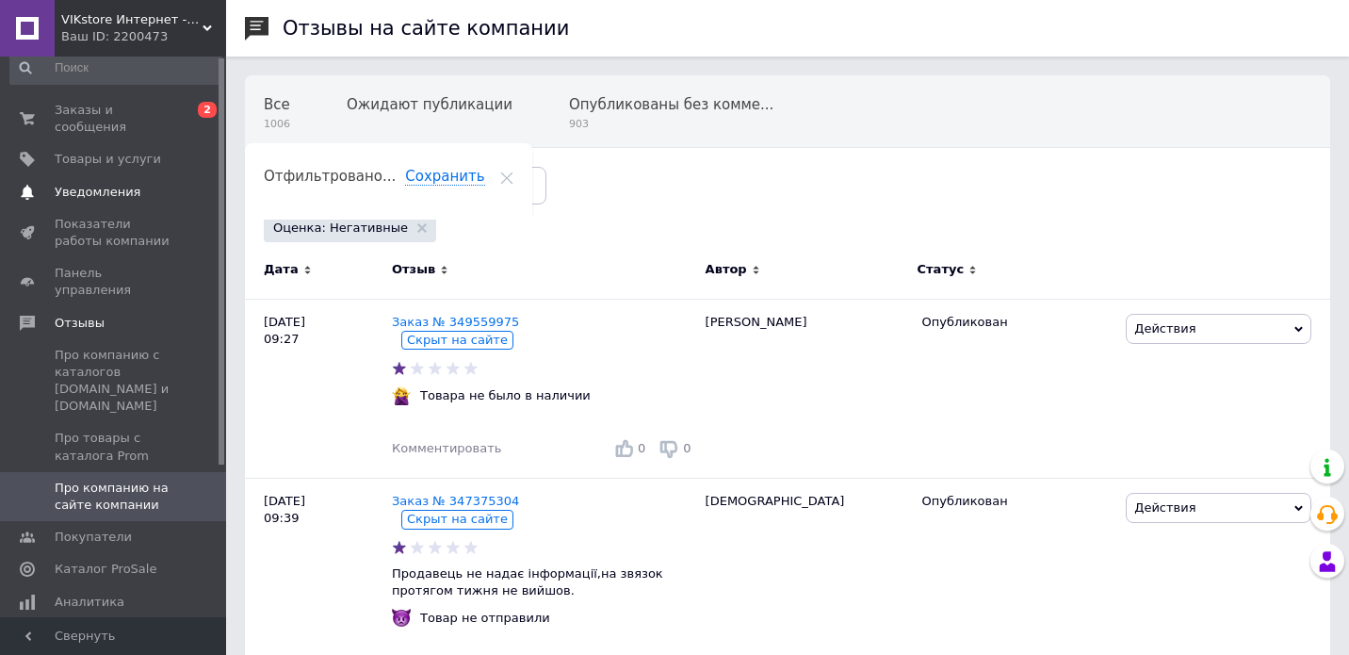
scroll to position [0, 0]
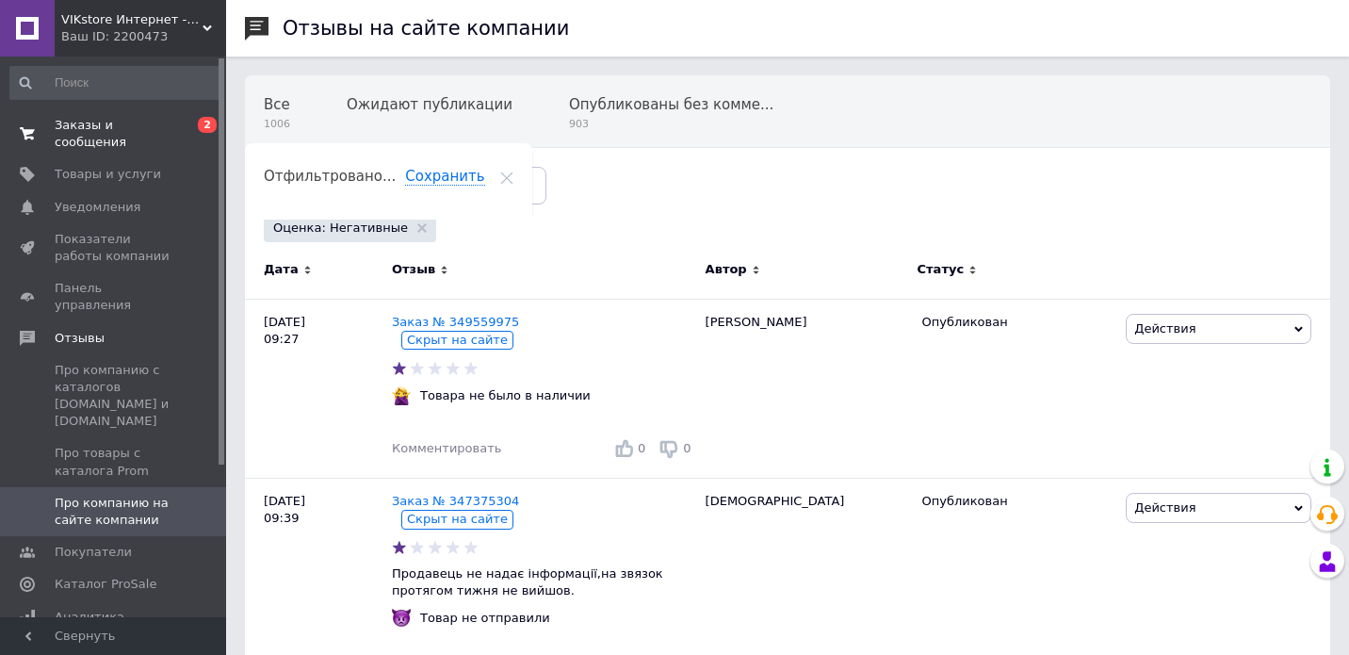
click at [81, 136] on span "Заказы и сообщения" at bounding box center [115, 134] width 120 height 34
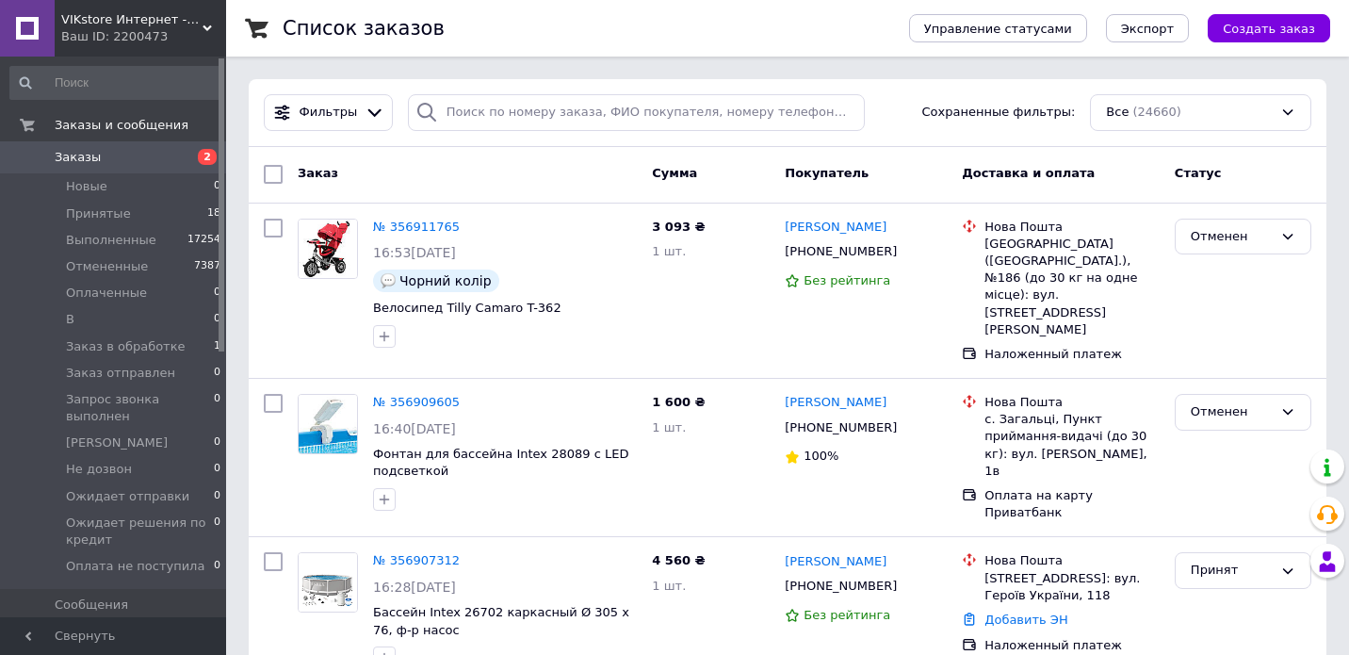
click at [81, 160] on span "Заказы" at bounding box center [78, 157] width 46 height 17
